Goal: Transaction & Acquisition: Book appointment/travel/reservation

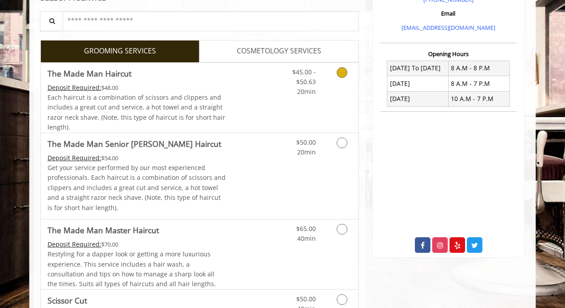
click at [251, 85] on link "Discounted Price" at bounding box center [252, 98] width 53 height 70
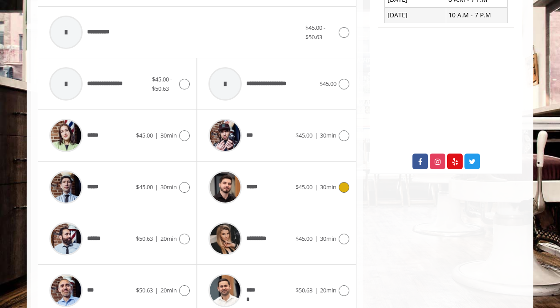
click at [299, 180] on div "***** $45.00 | 30min" at bounding box center [276, 187] width 145 height 42
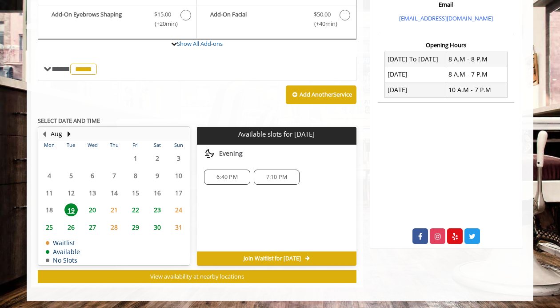
scroll to position [306, 0]
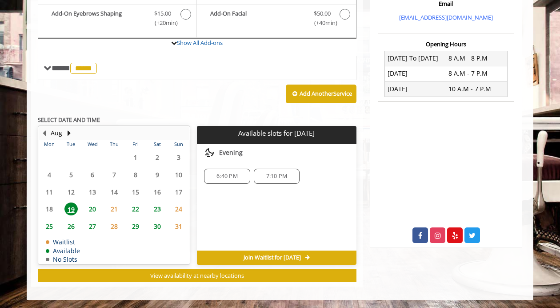
click at [93, 209] on span "20" at bounding box center [92, 208] width 13 height 13
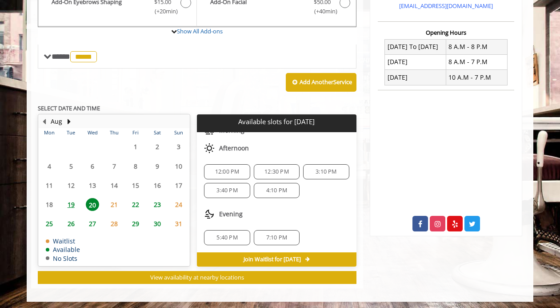
scroll to position [318, 0]
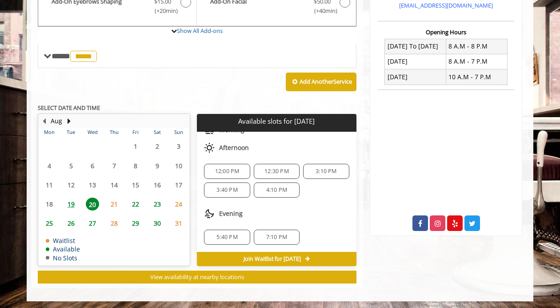
click at [239, 169] on span "12:00 PM" at bounding box center [227, 171] width 38 height 7
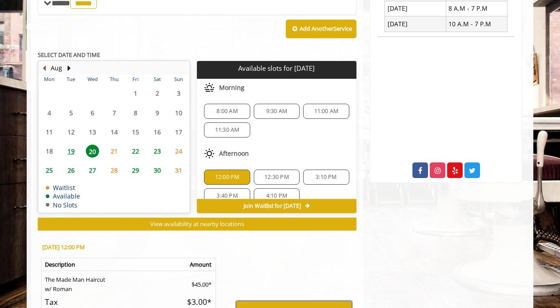
scroll to position [372, 0]
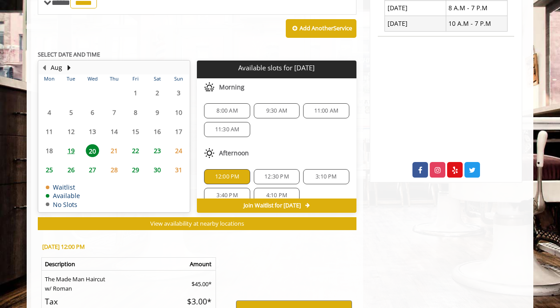
click at [236, 127] on span "11:30 AM" at bounding box center [227, 129] width 24 height 7
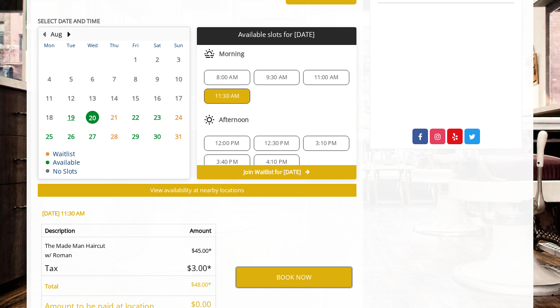
scroll to position [404, 0]
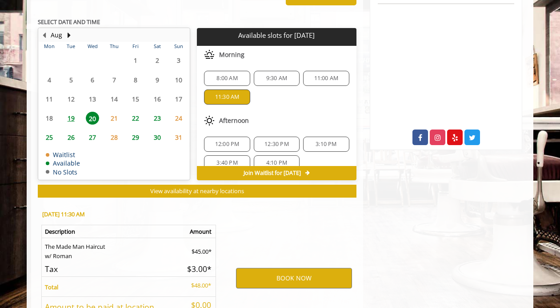
click at [236, 143] on span "12:00 PM" at bounding box center [227, 143] width 24 height 7
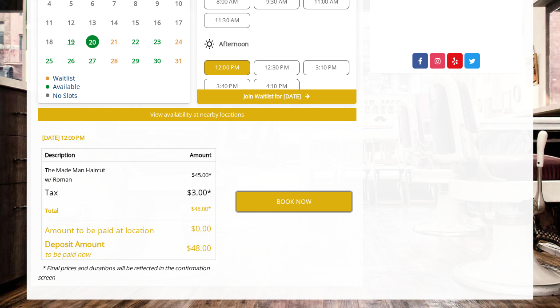
scroll to position [213, 0]
